Goal: Information Seeking & Learning: Check status

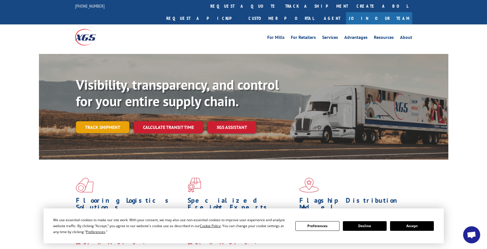
click at [99, 121] on link "Track shipment" at bounding box center [102, 127] width 53 height 12
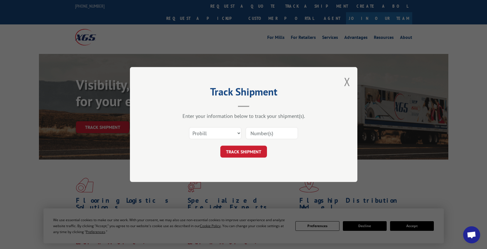
click at [287, 133] on input at bounding box center [271, 133] width 52 height 12
paste input "17667537"
type input "17667537"
click at [248, 152] on button "TRACK SHIPMENT" at bounding box center [243, 152] width 47 height 12
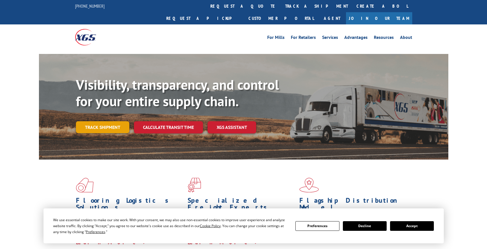
click at [113, 121] on link "Track shipment" at bounding box center [102, 127] width 53 height 12
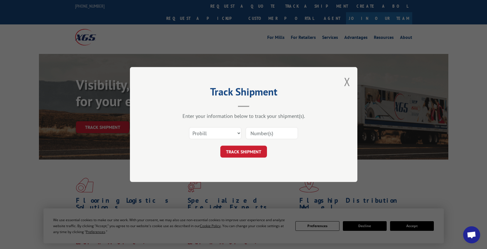
click at [293, 132] on input at bounding box center [271, 133] width 52 height 12
paste input "17685245"
type input "17685245"
click at [245, 151] on button "TRACK SHIPMENT" at bounding box center [243, 152] width 47 height 12
